Goal: Find specific page/section: Find specific page/section

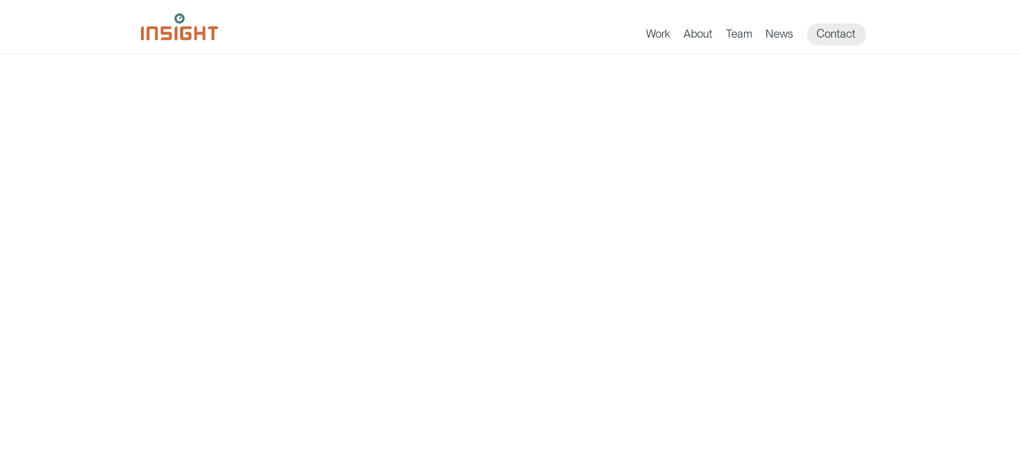
scroll to position [89, 0]
click at [650, 36] on link "Work" at bounding box center [659, 36] width 24 height 19
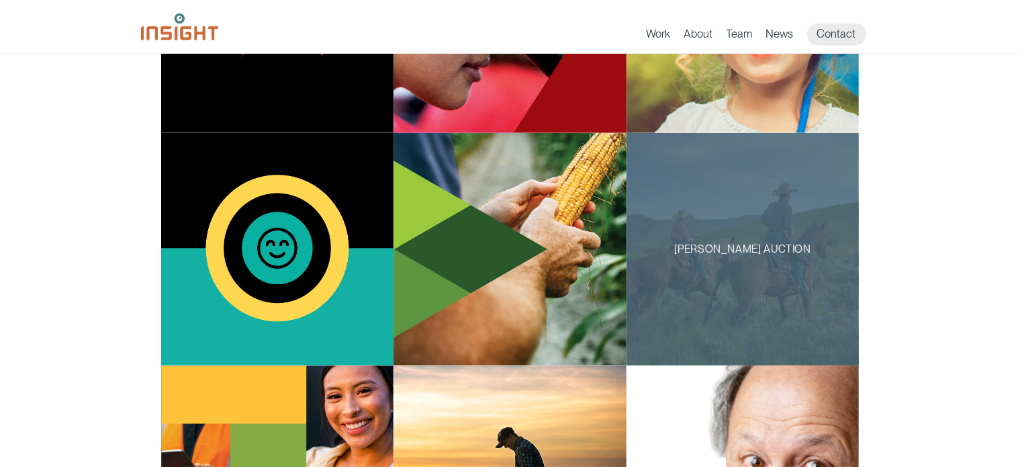
scroll to position [744, 0]
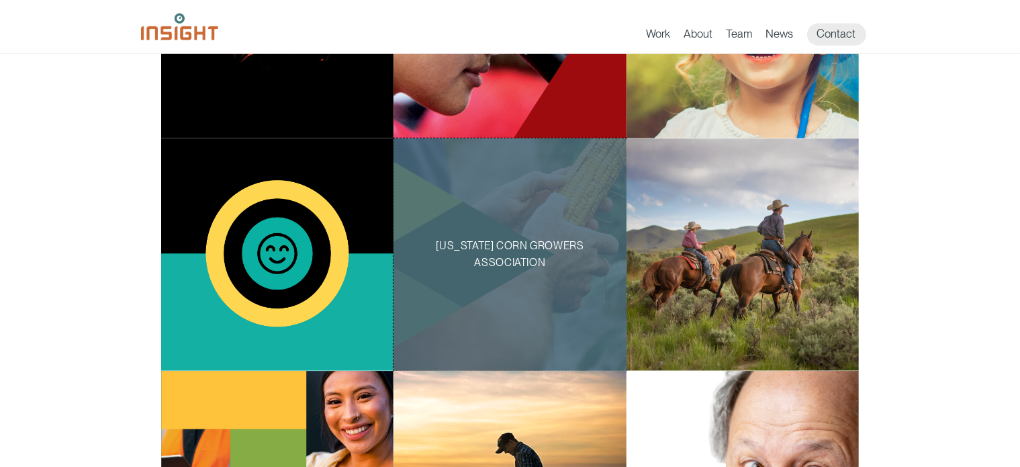
click at [507, 202] on div "[US_STATE] Corn Growers Association" at bounding box center [510, 254] width 233 height 233
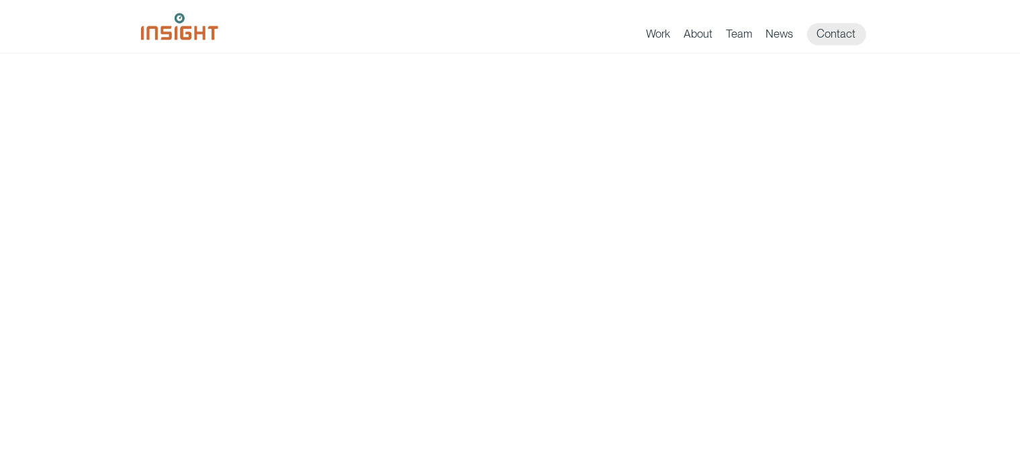
scroll to position [2252, 0]
